Goal: Task Accomplishment & Management: Use online tool/utility

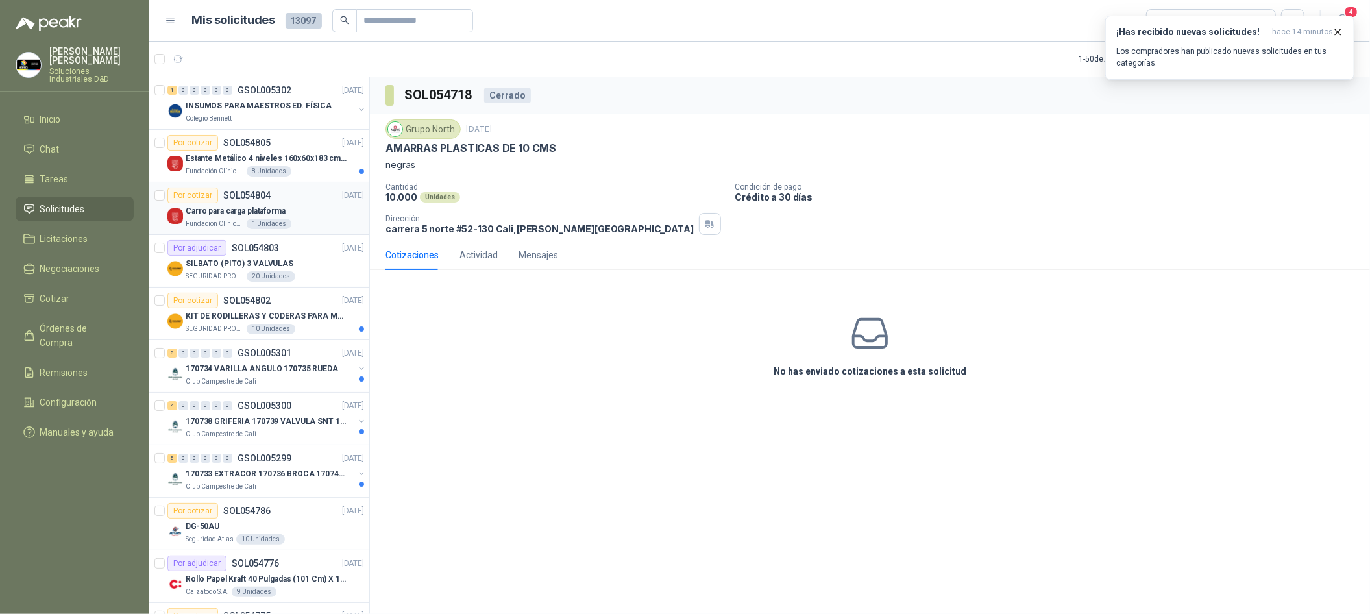
click at [302, 203] on div "Carro para carga plataforma" at bounding box center [275, 211] width 179 height 16
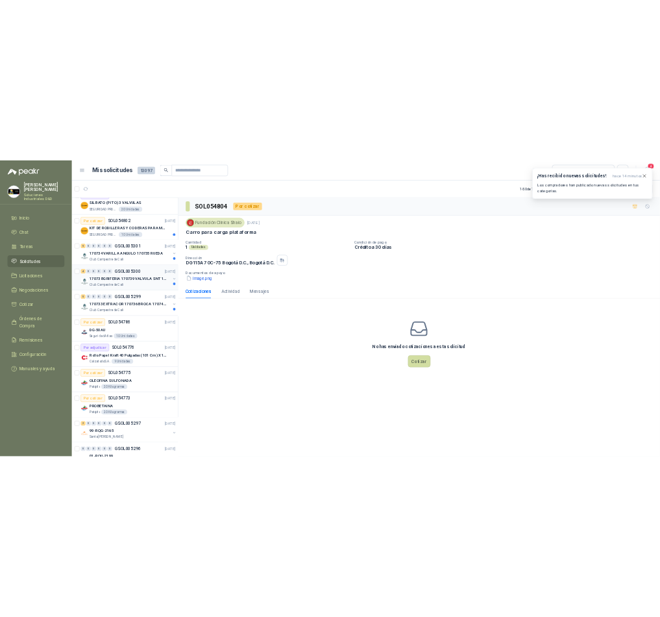
scroll to position [194, 0]
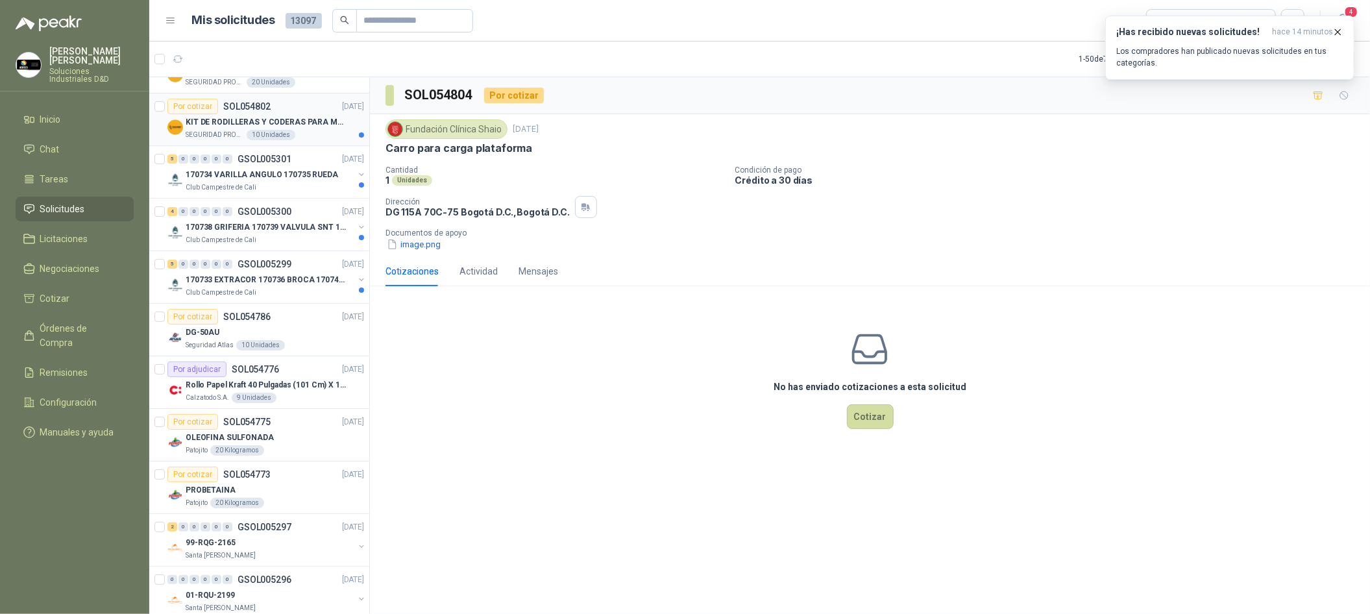
click at [316, 130] on div "SEGURIDAD PROVISER LTDA 10 Unidades" at bounding box center [275, 135] width 179 height 10
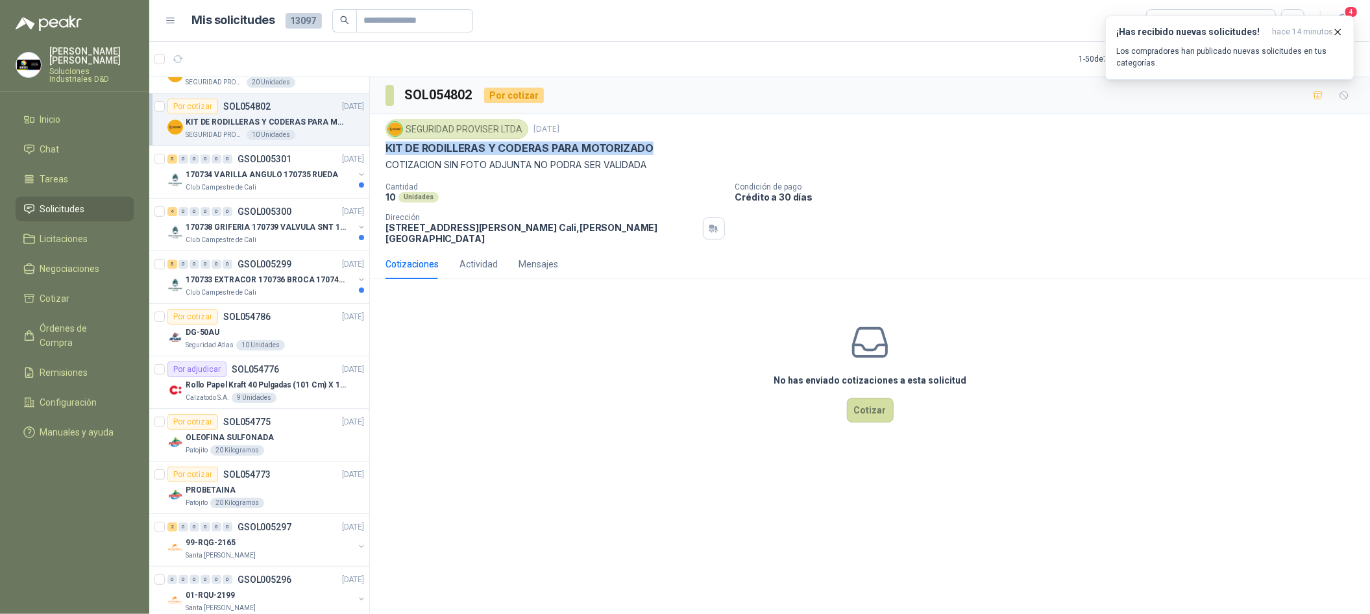
drag, startPoint x: 667, startPoint y: 145, endPoint x: 383, endPoint y: 143, distance: 283.7
click at [383, 143] on div "SEGURIDAD PROVISER LTDA [DATE] KIT DE RODILLERAS Y CODERAS PARA MOTORIZADO COTI…" at bounding box center [870, 181] width 1000 height 135
copy p "KIT DE RODILLERAS Y CODERAS PARA MOTORIZADO"
click at [859, 402] on button "Cotizar" at bounding box center [870, 410] width 47 height 25
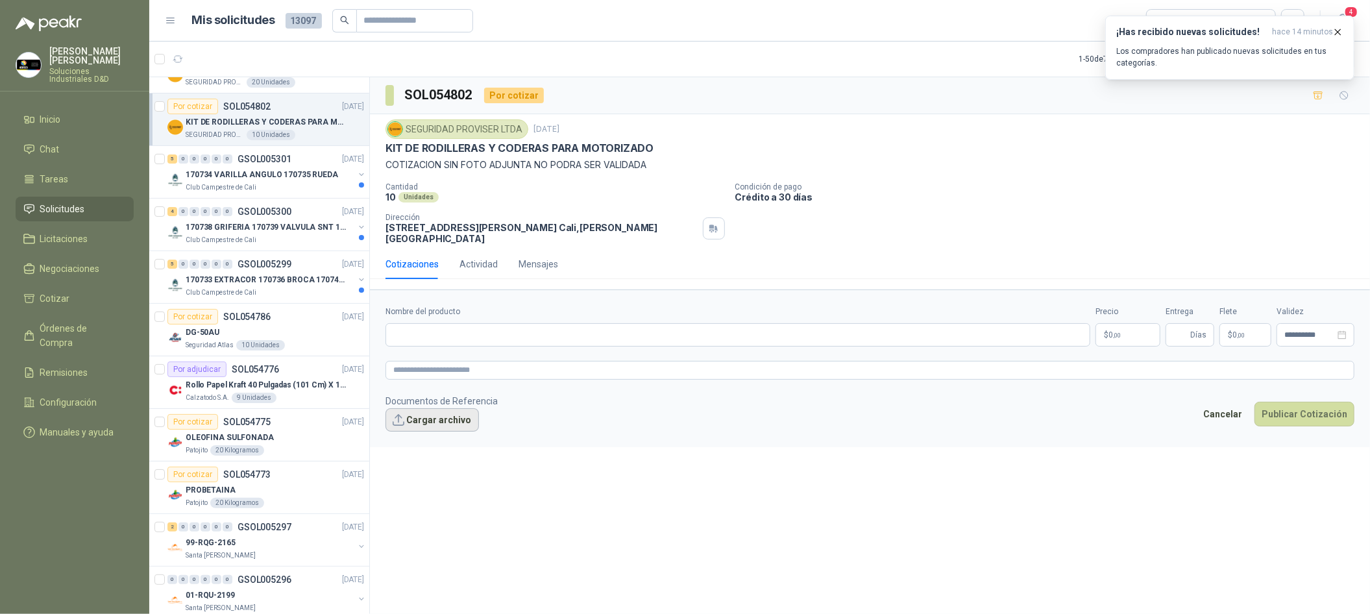
click at [408, 410] on div "Documentos de Referencia Cargar archivo" at bounding box center [442, 413] width 112 height 38
click at [415, 414] on button "Cargar archivo" at bounding box center [432, 419] width 93 height 23
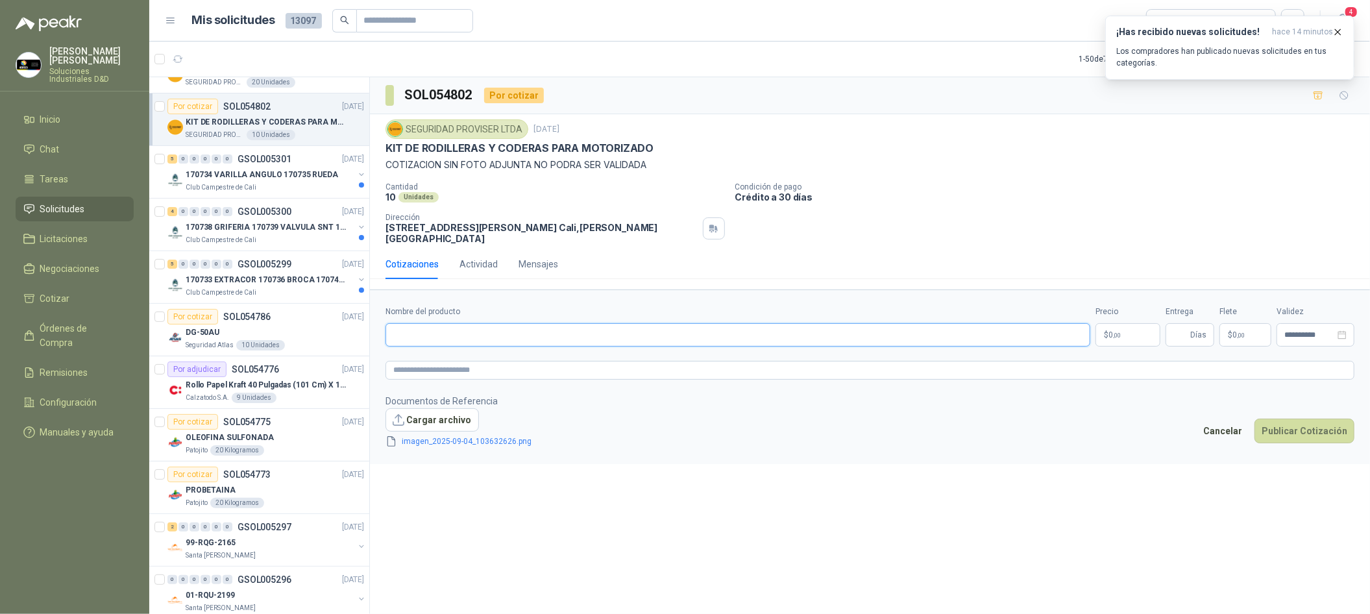
click at [454, 328] on input "Nombre del producto" at bounding box center [738, 334] width 705 height 23
paste input "**********"
type input "**********"
click at [481, 363] on div at bounding box center [870, 370] width 969 height 19
paste textarea "**********"
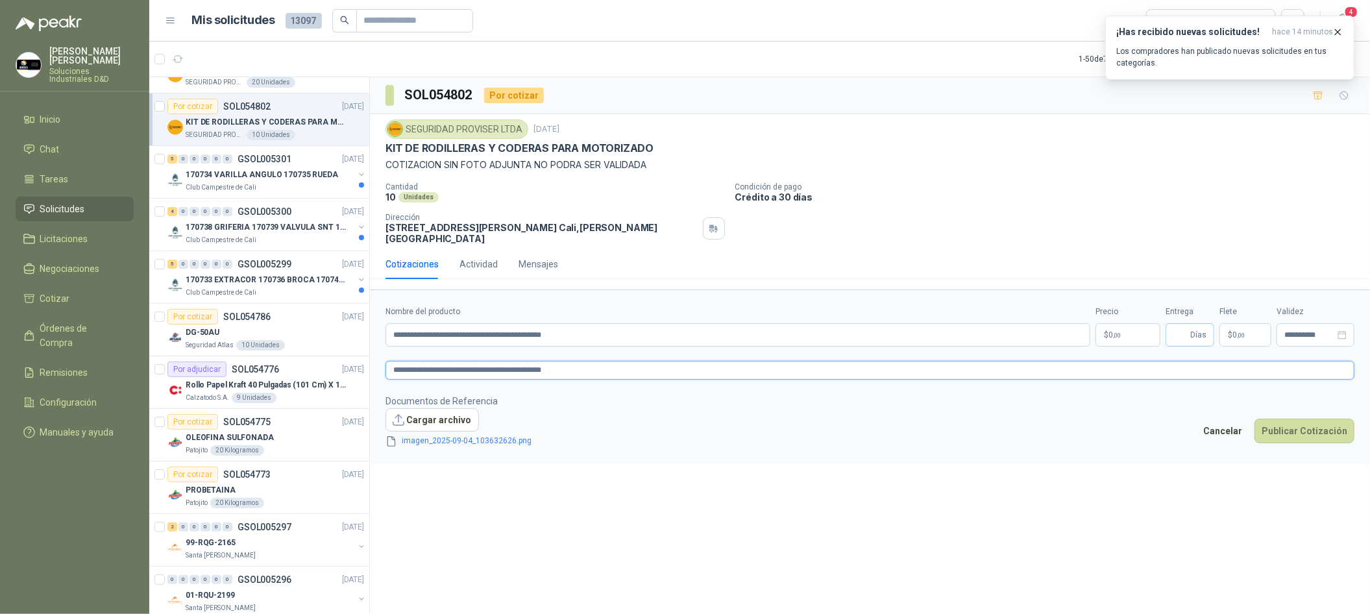
type textarea "**********"
click at [1175, 334] on input "Entrega" at bounding box center [1181, 335] width 14 height 22
type input "*"
click at [1138, 320] on div "Precio $ 0 ,00" at bounding box center [1128, 326] width 65 height 41
click at [1129, 339] on body "[PERSON_NAME] Soluciones Industriales D&D Inicio Chat Tareas Solicitudes Licita…" at bounding box center [685, 307] width 1370 height 614
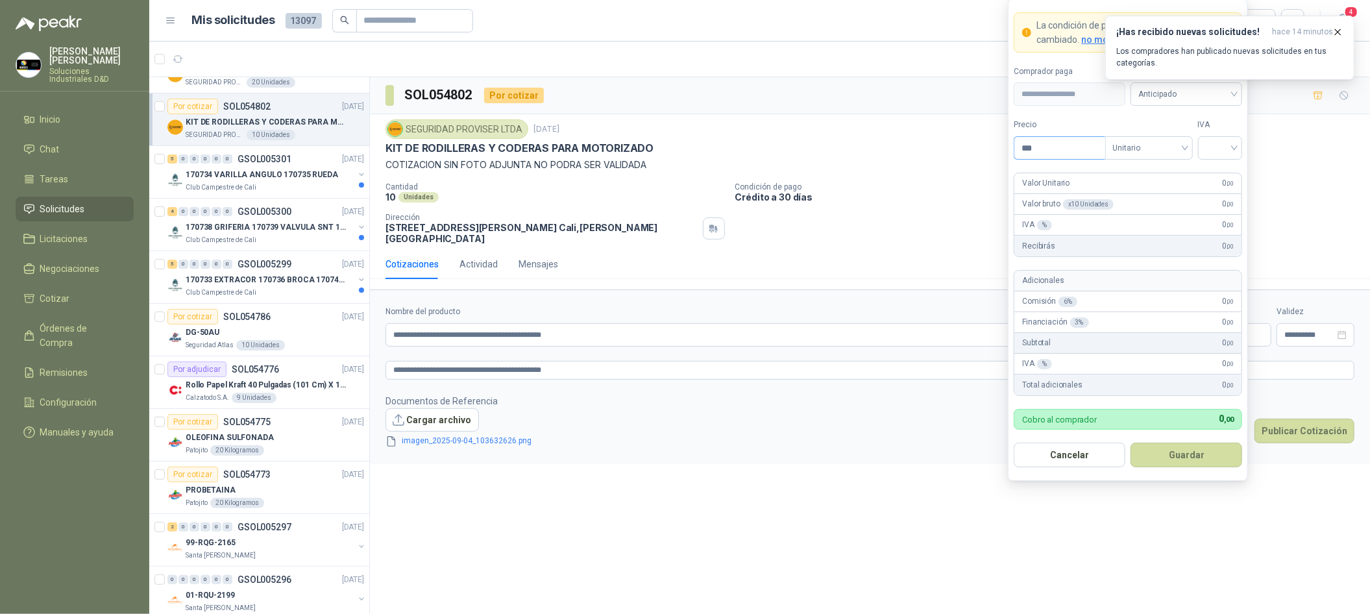
click at [1064, 148] on input "***" at bounding box center [1060, 148] width 90 height 22
type input "********"
click at [1210, 99] on span "Anticipado" at bounding box center [1187, 93] width 96 height 19
click at [1216, 138] on div "Crédito a 30 días" at bounding box center [1186, 141] width 91 height 14
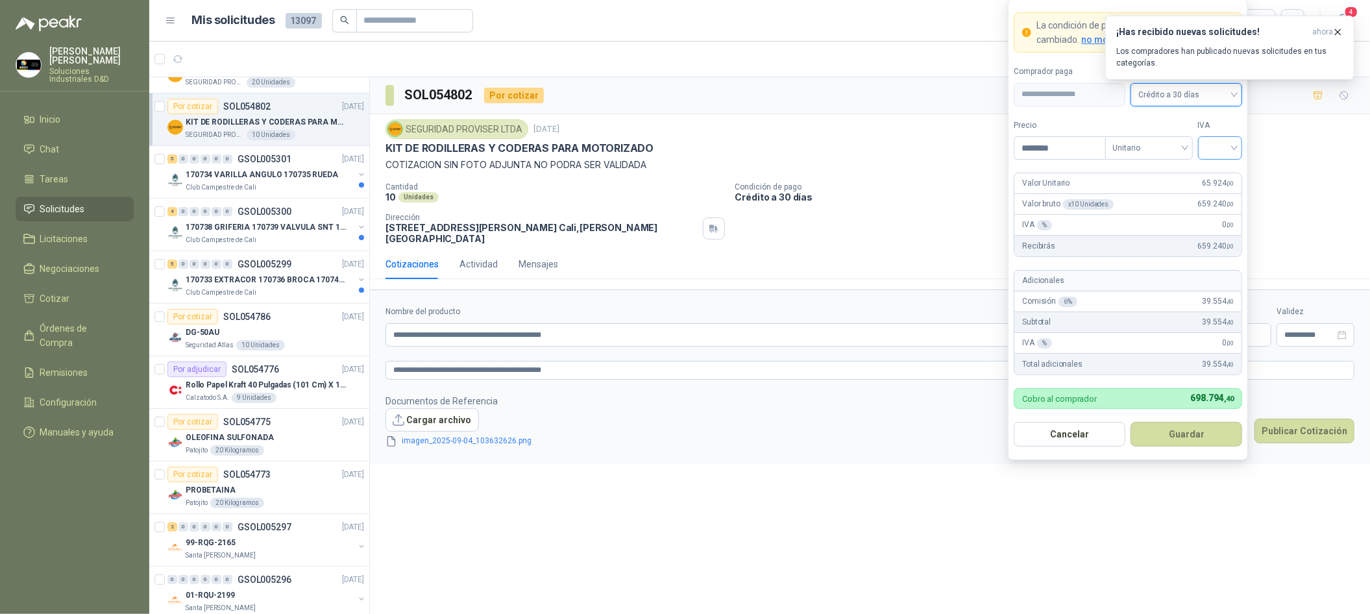
click at [1224, 145] on input "search" at bounding box center [1220, 146] width 29 height 19
click at [1221, 164] on div "19% 5% 0%" at bounding box center [1221, 195] width 40 height 62
click at [1219, 171] on div "19%" at bounding box center [1221, 174] width 24 height 14
click at [1164, 439] on button "Guardar" at bounding box center [1187, 434] width 112 height 25
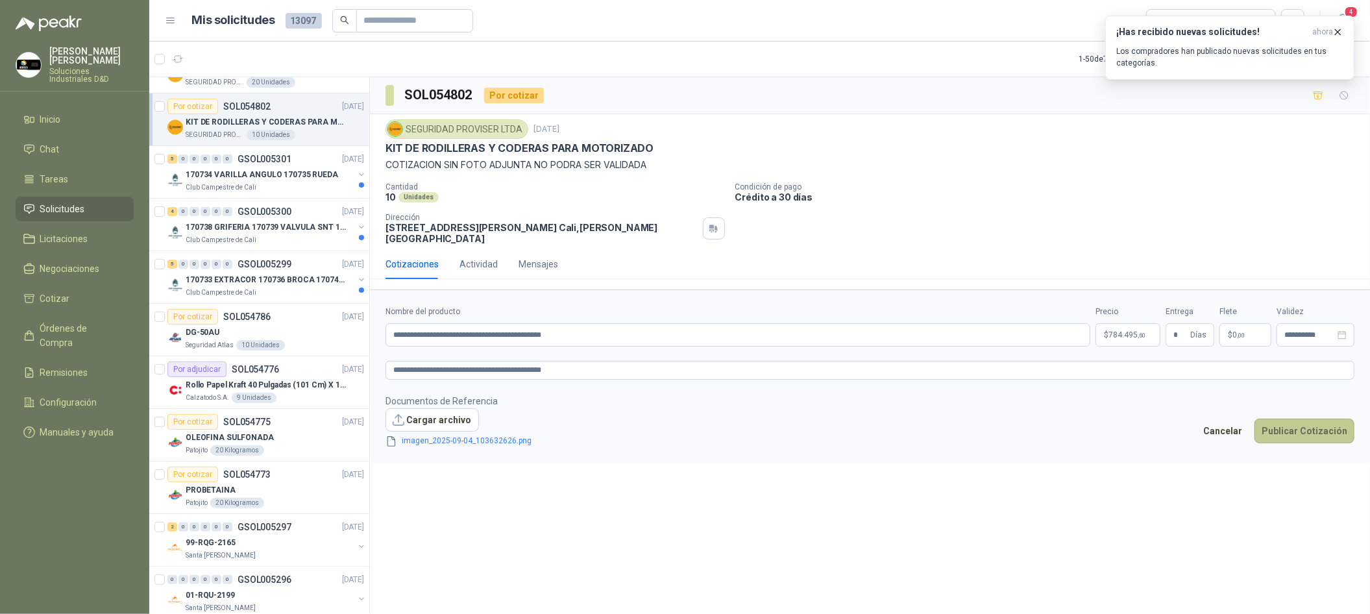
click at [1335, 421] on button "Publicar Cotización" at bounding box center [1305, 431] width 100 height 25
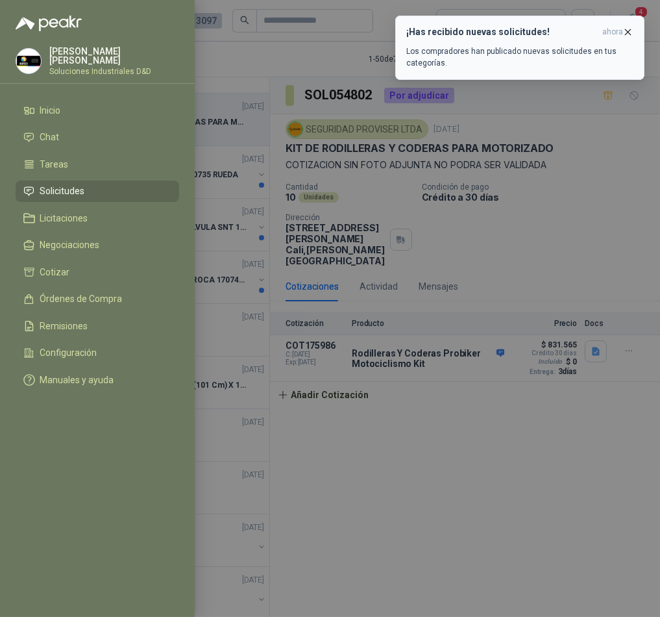
click at [626, 23] on button "¡Has recibido nuevas solicitudes! ahora Los compradores han publicado nuevas so…" at bounding box center [519, 48] width 249 height 64
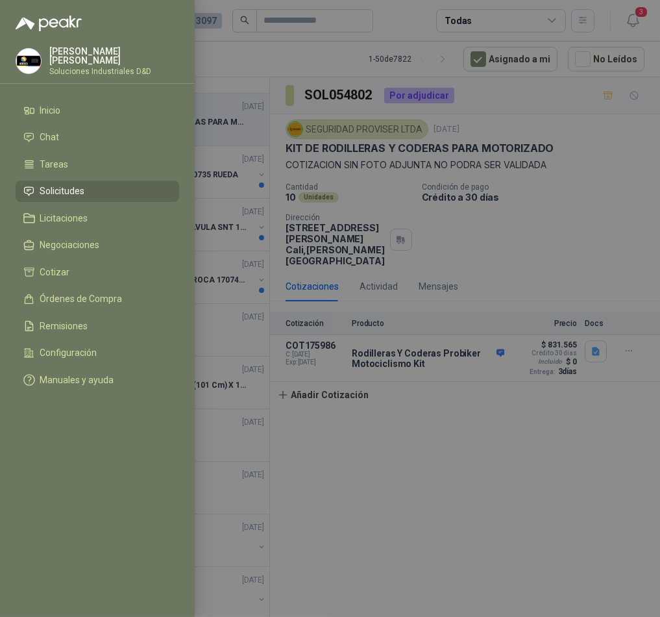
click at [596, 134] on div at bounding box center [330, 308] width 660 height 617
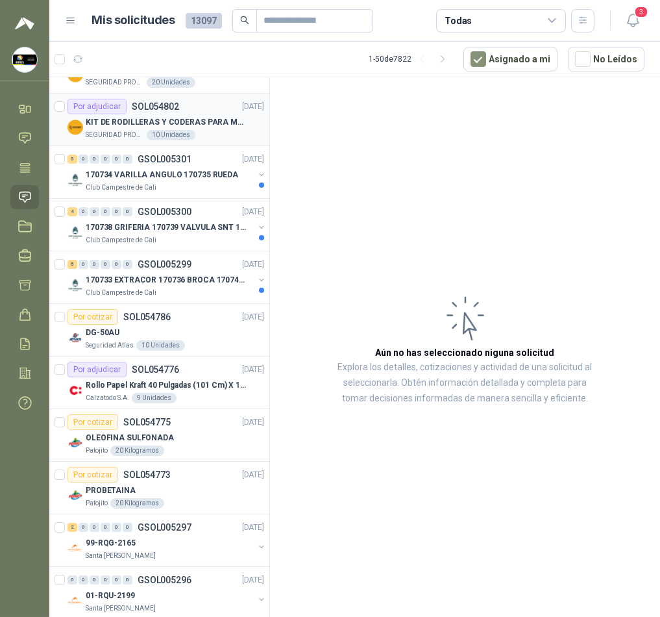
click at [214, 128] on div "KIT DE RODILLERAS Y CODERAS PARA MOTORIZADO" at bounding box center [175, 122] width 179 height 16
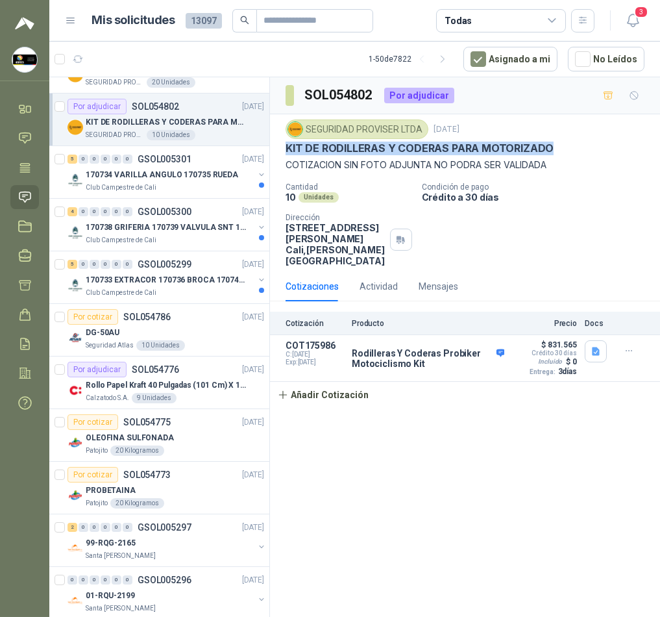
drag, startPoint x: 565, startPoint y: 146, endPoint x: 284, endPoint y: 149, distance: 280.4
click at [284, 149] on div "SEGURIDAD PROVISER LTDA [DATE] KIT DE RODILLERAS Y CODERAS PARA MOTORIZADO COTI…" at bounding box center [465, 192] width 390 height 157
copy p "KIT DE RODILLERAS Y CODERAS PARA MOTORIZADO"
